Goal: Information Seeking & Learning: Learn about a topic

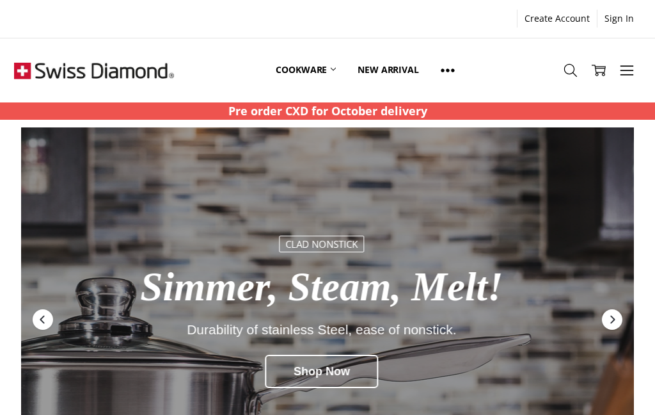
click at [458, 72] on link at bounding box center [448, 71] width 36 height 58
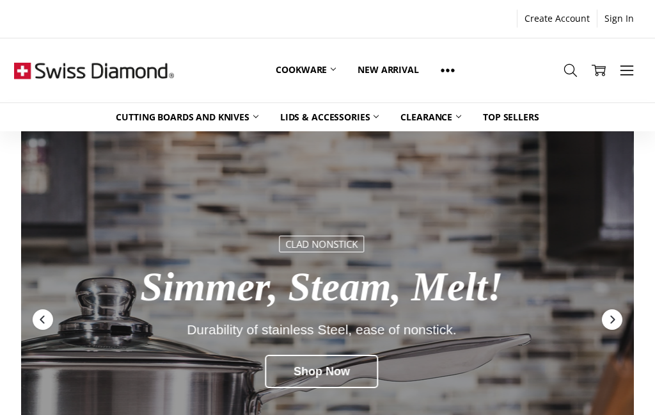
click at [325, 71] on link "Cookware" at bounding box center [306, 70] width 82 height 57
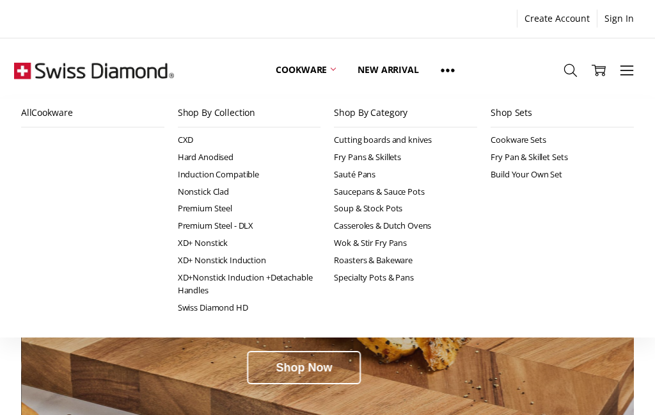
click at [628, 77] on icon at bounding box center [627, 70] width 14 height 14
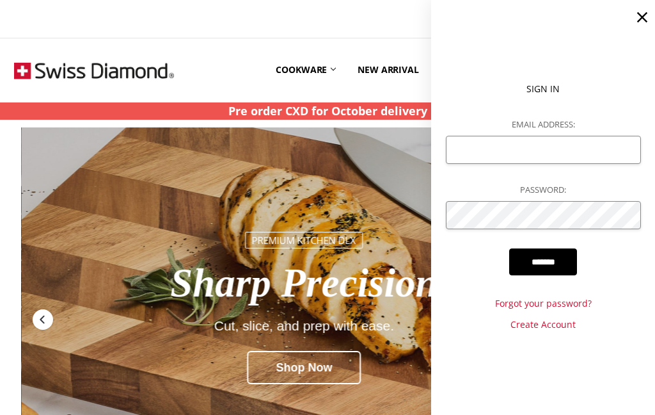
click at [645, 19] on icon at bounding box center [642, 17] width 18 height 18
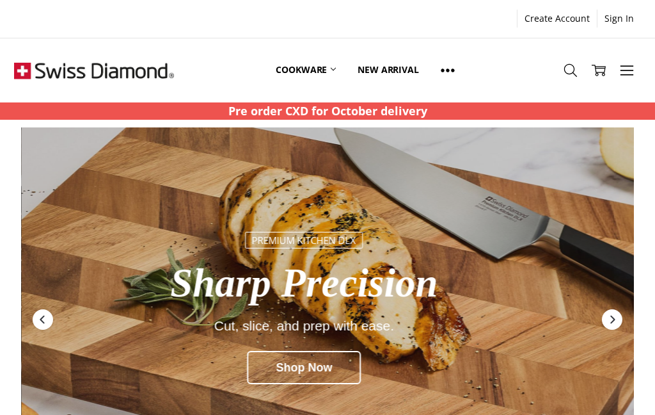
click at [629, 74] on icon at bounding box center [627, 70] width 14 height 14
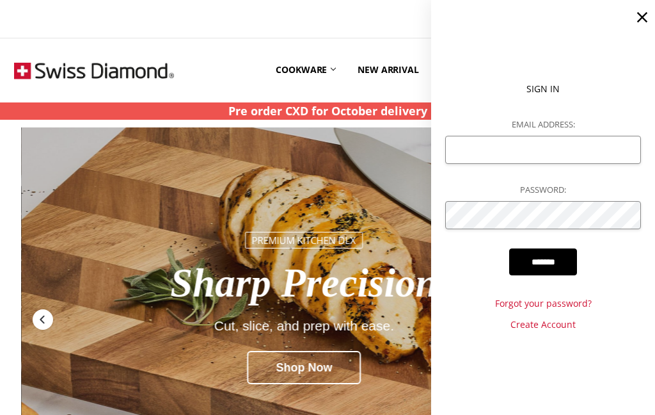
click at [647, 19] on icon at bounding box center [642, 17] width 18 height 18
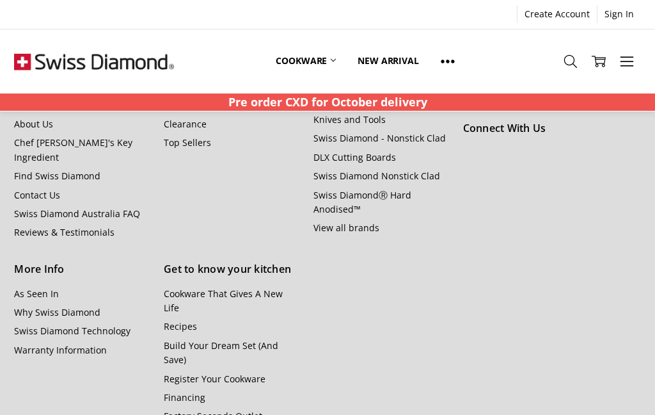
scroll to position [1546, 0]
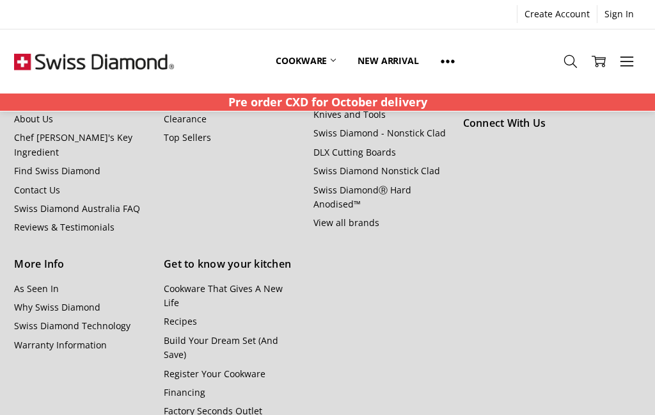
click at [118, 319] on link "Swiss Diamond Technology" at bounding box center [72, 325] width 116 height 12
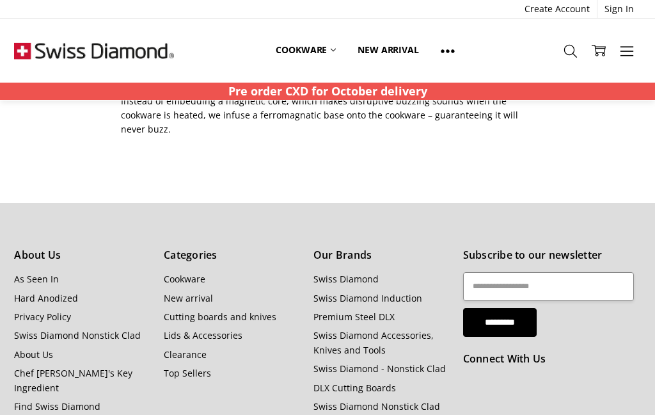
scroll to position [1347, 0]
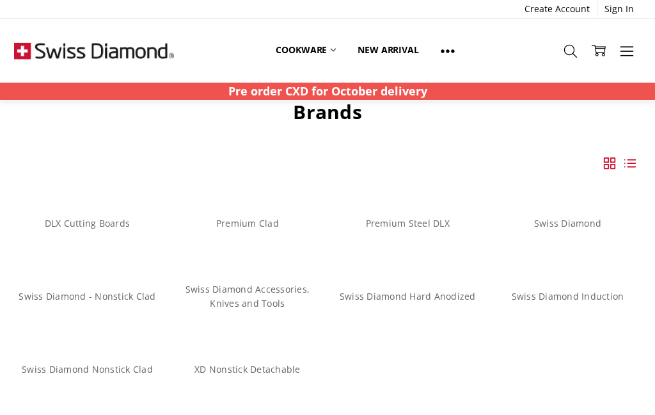
scroll to position [41, 0]
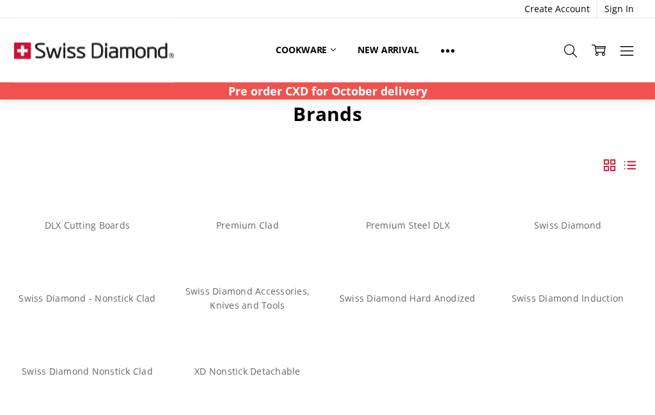
click at [565, 297] on link "Swiss Diamond Induction" at bounding box center [568, 298] width 113 height 12
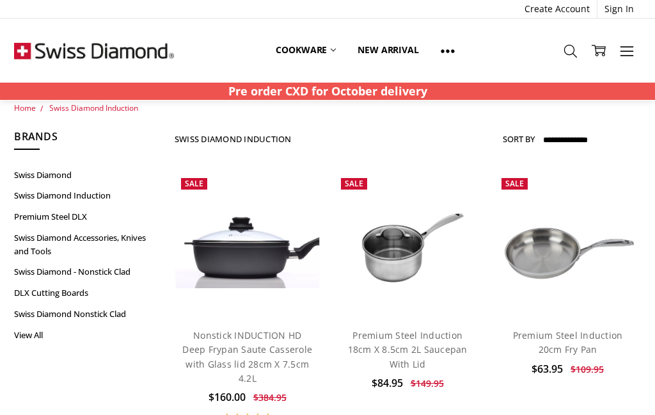
scroll to position [13, 0]
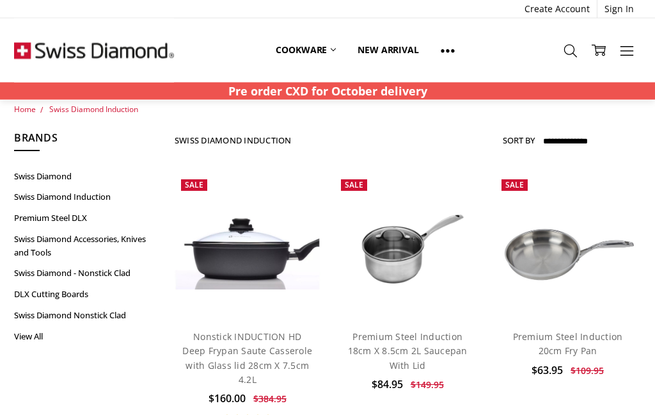
click at [89, 219] on link "Premium Steel DLX" at bounding box center [87, 218] width 146 height 21
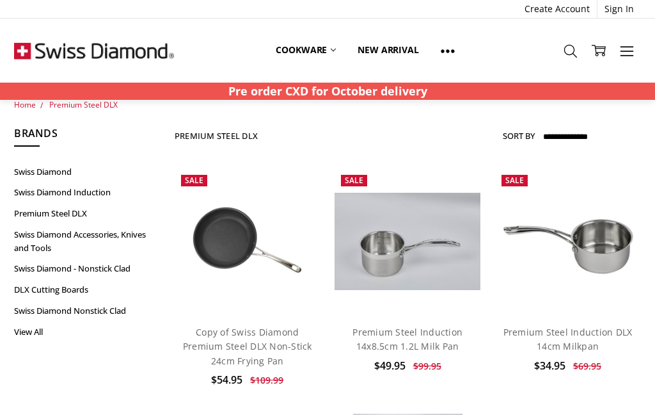
scroll to position [17, 0]
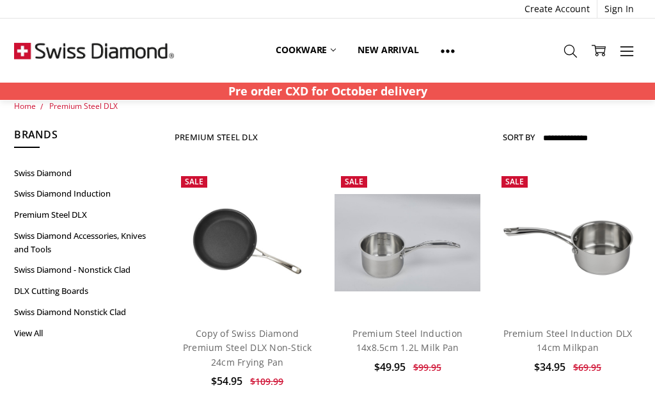
click at [226, 239] on img at bounding box center [248, 243] width 146 height 146
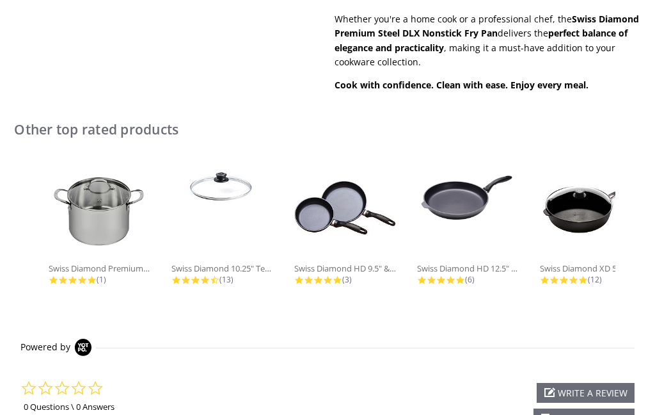
scroll to position [854, 0]
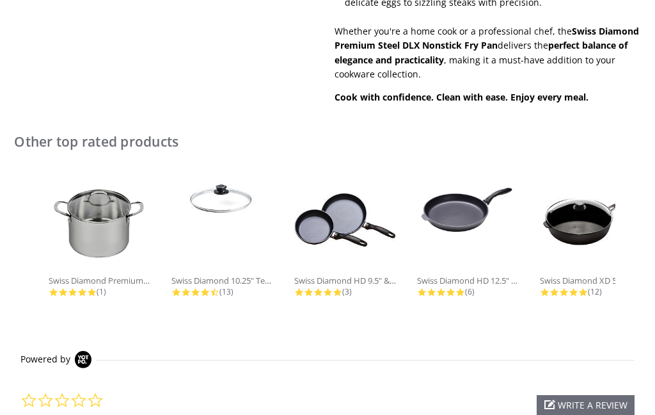
click at [583, 274] on div "Swiss Diamond XD 5.8 qt Nonstick..." at bounding box center [591, 280] width 102 height 12
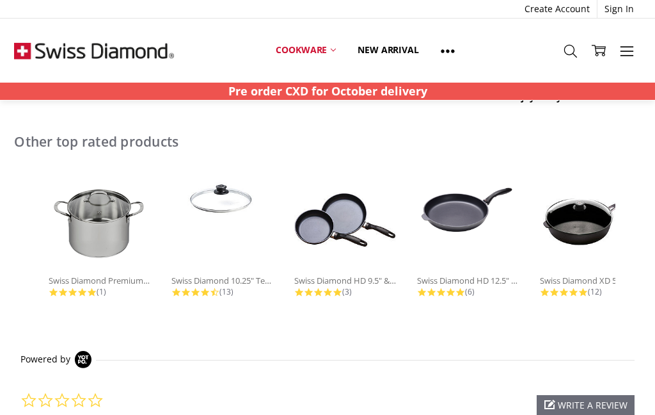
scroll to position [905, 0]
